Goal: Task Accomplishment & Management: Manage account settings

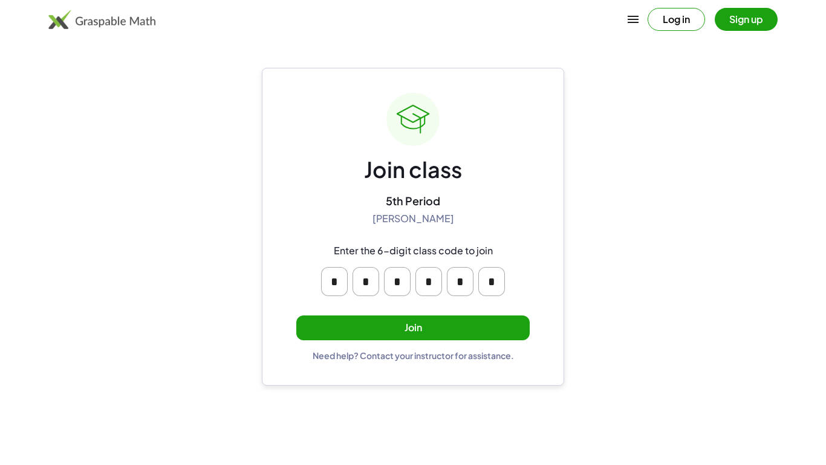
click at [478, 327] on button "Join" at bounding box center [413, 327] width 234 height 25
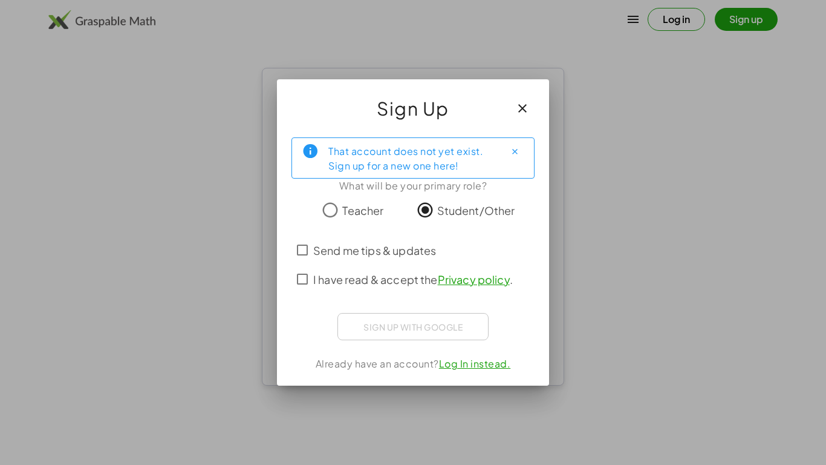
click at [315, 277] on span "I have read & accept the Privacy policy ." at bounding box center [413, 279] width 200 height 16
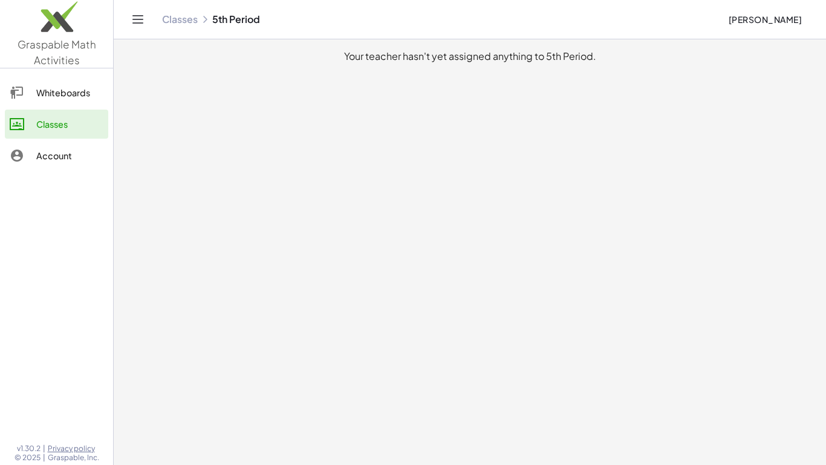
click at [94, 97] on div "Whiteboards" at bounding box center [69, 92] width 67 height 15
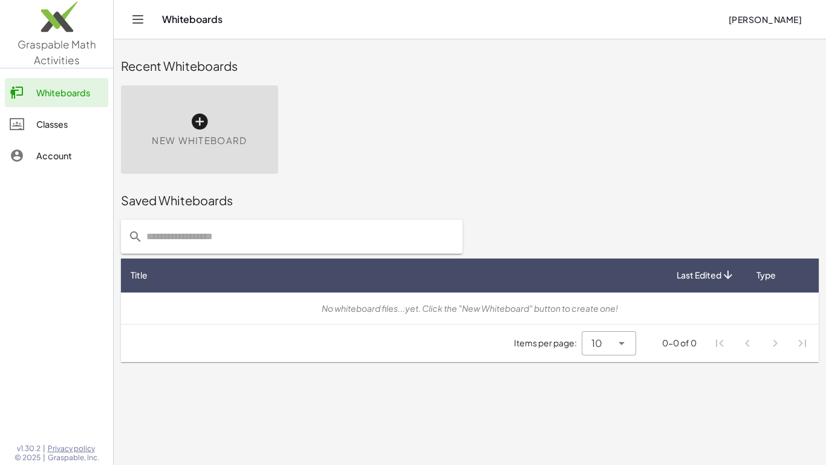
click at [34, 156] on div at bounding box center [23, 155] width 27 height 15
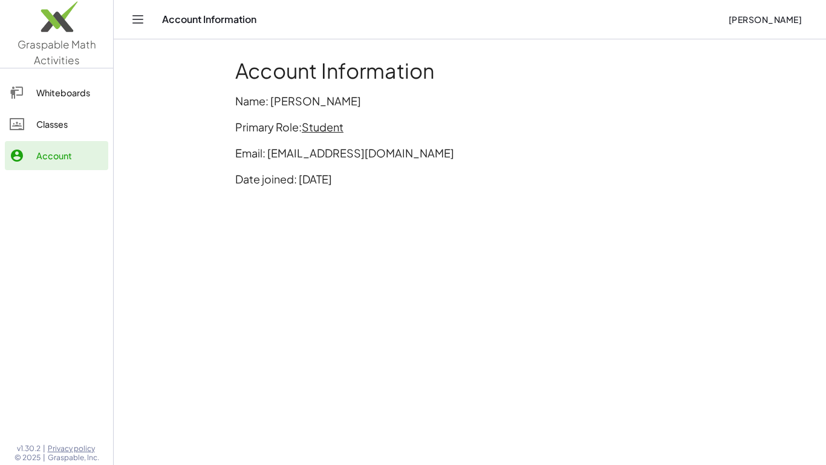
click at [16, 157] on icon at bounding box center [17, 155] width 15 height 15
click at [141, 22] on icon "Toggle navigation" at bounding box center [138, 19] width 10 height 7
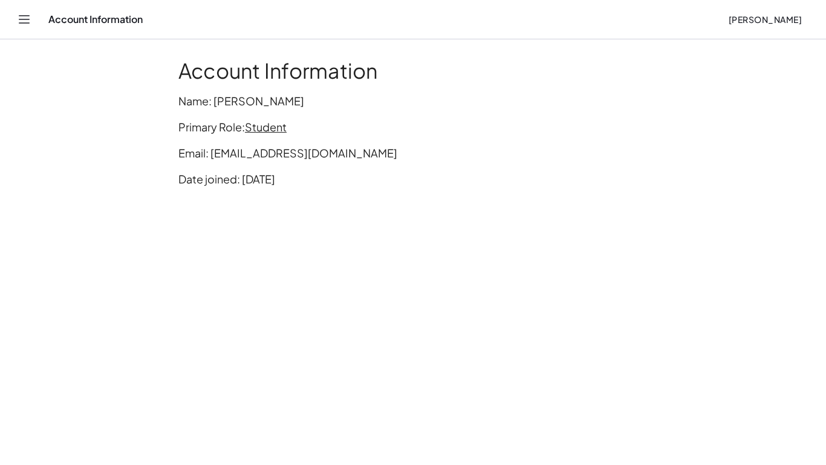
click at [273, 131] on span "Student" at bounding box center [266, 127] width 42 height 14
click at [601, 18] on div "Account Information" at bounding box center [383, 19] width 670 height 12
click at [773, 19] on span "[PERSON_NAME]" at bounding box center [765, 19] width 74 height 11
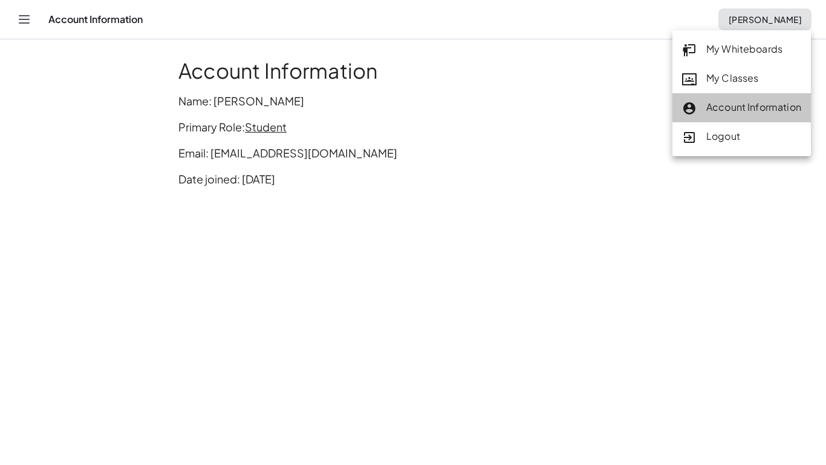
click at [733, 100] on div "Account Information" at bounding box center [741, 108] width 119 height 16
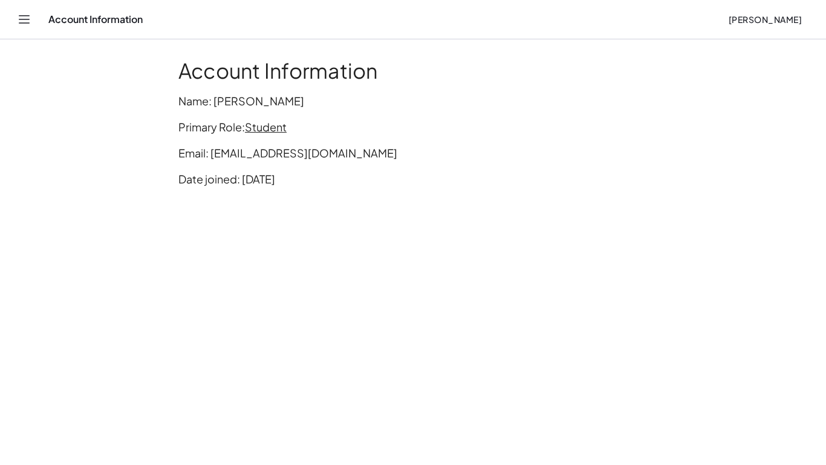
click at [11, 27] on header "Account Information [PERSON_NAME]" at bounding box center [413, 19] width 826 height 39
